Goal: Task Accomplishment & Management: Use online tool/utility

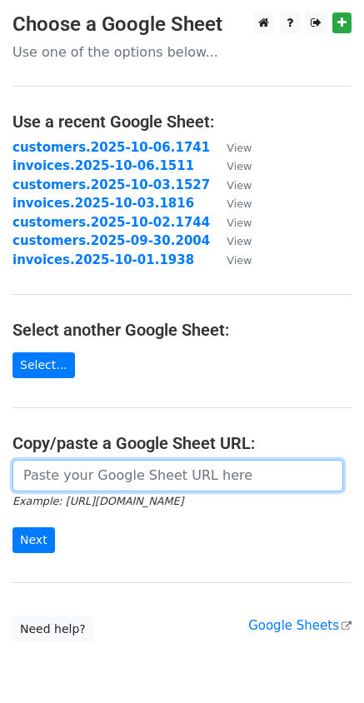
click at [92, 486] on input "url" at bounding box center [177, 476] width 331 height 32
paste input "https://docs.google.com/spreadsheets/d/1ytlNKHyXccZd4kBP57sO-iJlMIMNOjVxVdPCMDl…"
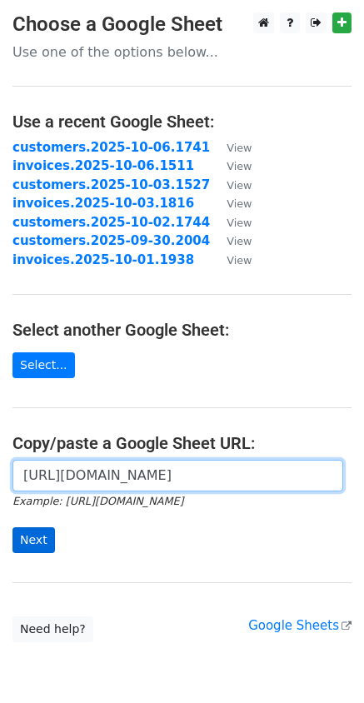
type input "https://docs.google.com/spreadsheets/d/1ytlNKHyXccZd4kBP57sO-iJlMIMNOjVxVdPCMDl…"
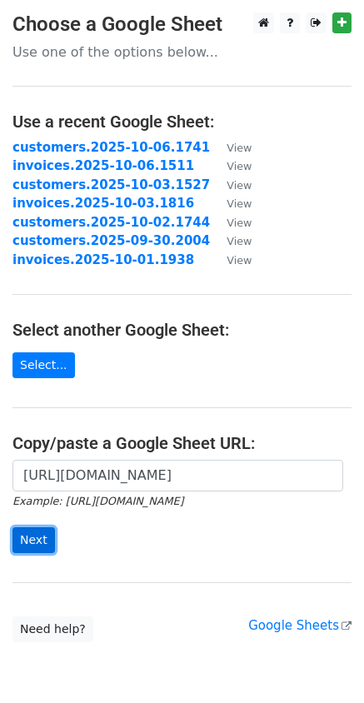
click at [38, 541] on input "Next" at bounding box center [33, 540] width 42 height 26
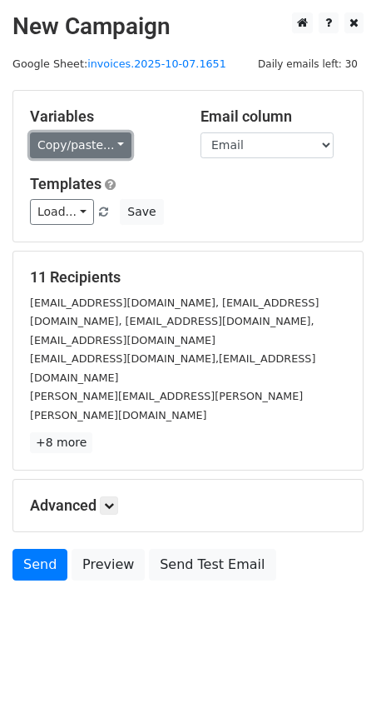
click at [110, 147] on link "Copy/paste..." at bounding box center [81, 145] width 102 height 26
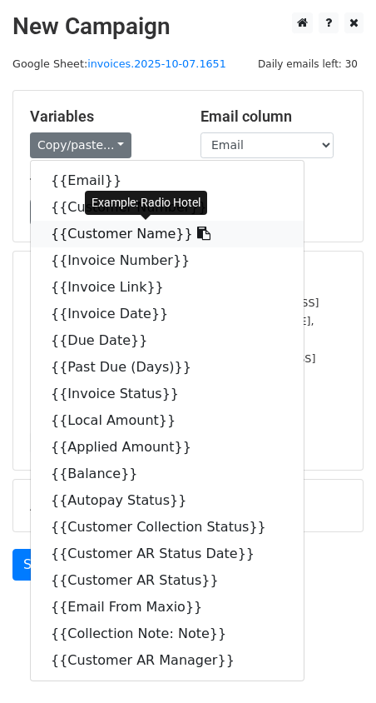
click at [197, 227] on icon at bounding box center [203, 232] width 13 height 13
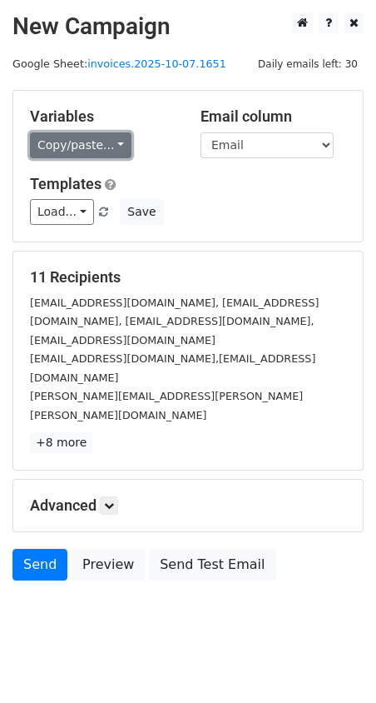
click at [112, 144] on link "Copy/paste..." at bounding box center [81, 145] width 102 height 26
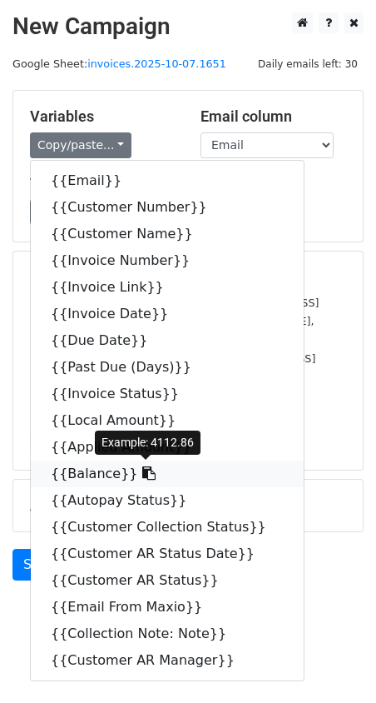
click at [142, 476] on icon at bounding box center [148, 472] width 13 height 13
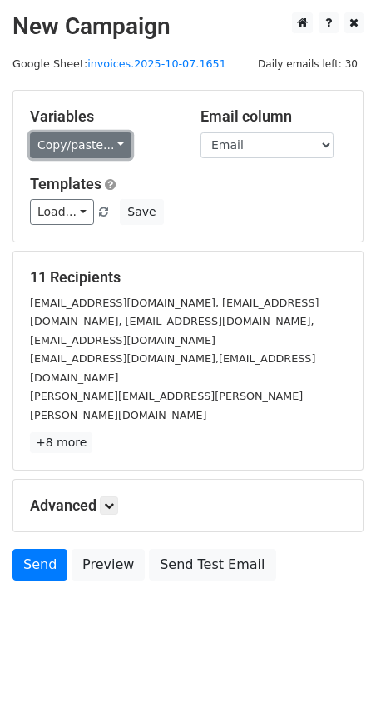
click at [102, 141] on link "Copy/paste..." at bounding box center [81, 145] width 102 height 26
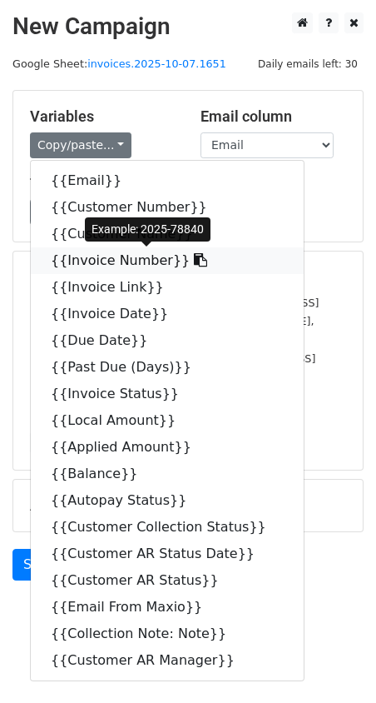
click at [194, 263] on icon at bounding box center [200, 259] width 13 height 13
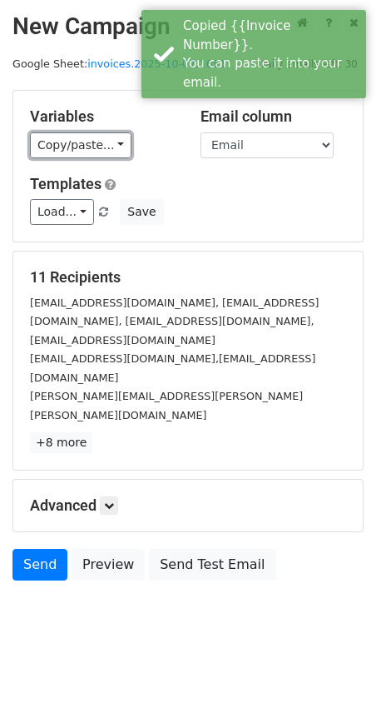
drag, startPoint x: 113, startPoint y: 140, endPoint x: 122, endPoint y: 187, distance: 48.2
click at [114, 140] on link "Copy/paste..." at bounding box center [81, 145] width 102 height 26
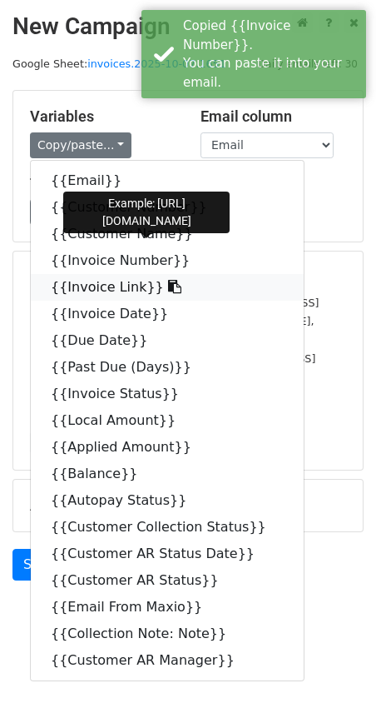
click at [168, 293] on icon at bounding box center [174, 286] width 13 height 13
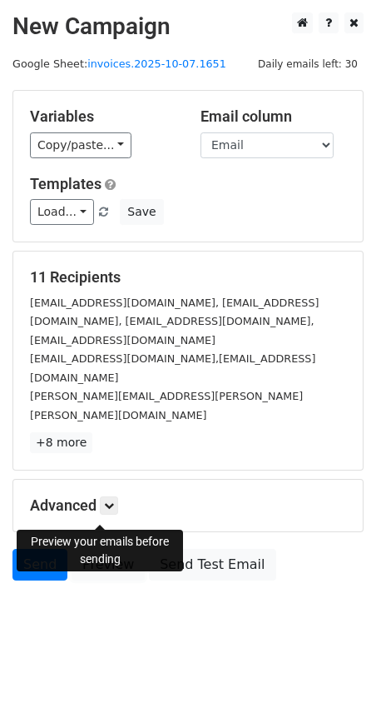
drag, startPoint x: 112, startPoint y: 513, endPoint x: 133, endPoint y: 466, distance: 51.4
click at [112, 549] on link "Preview" at bounding box center [108, 565] width 73 height 32
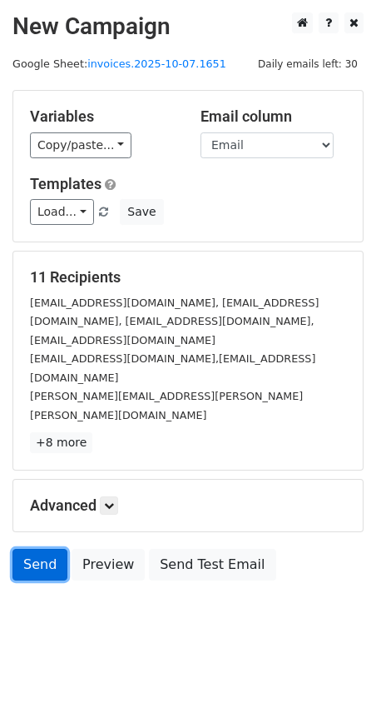
click at [58, 549] on link "Send" at bounding box center [39, 565] width 55 height 32
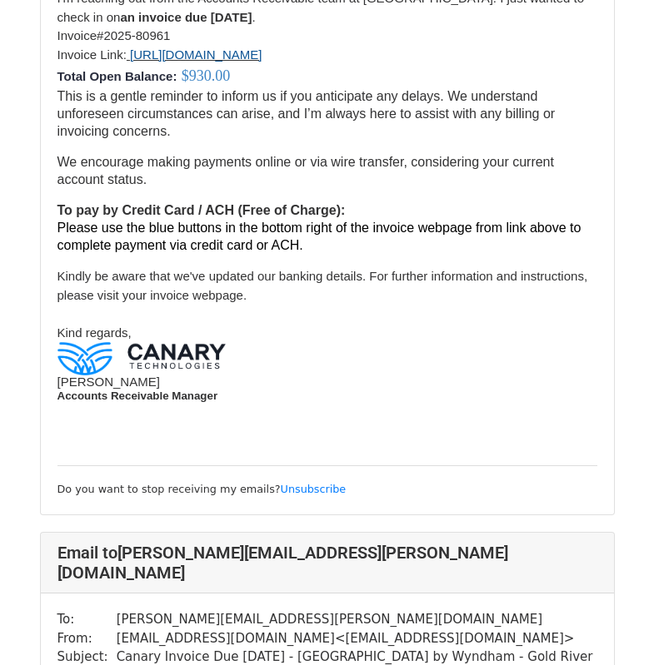
scroll to position [5373, 0]
